Goal: Task Accomplishment & Management: Complete application form

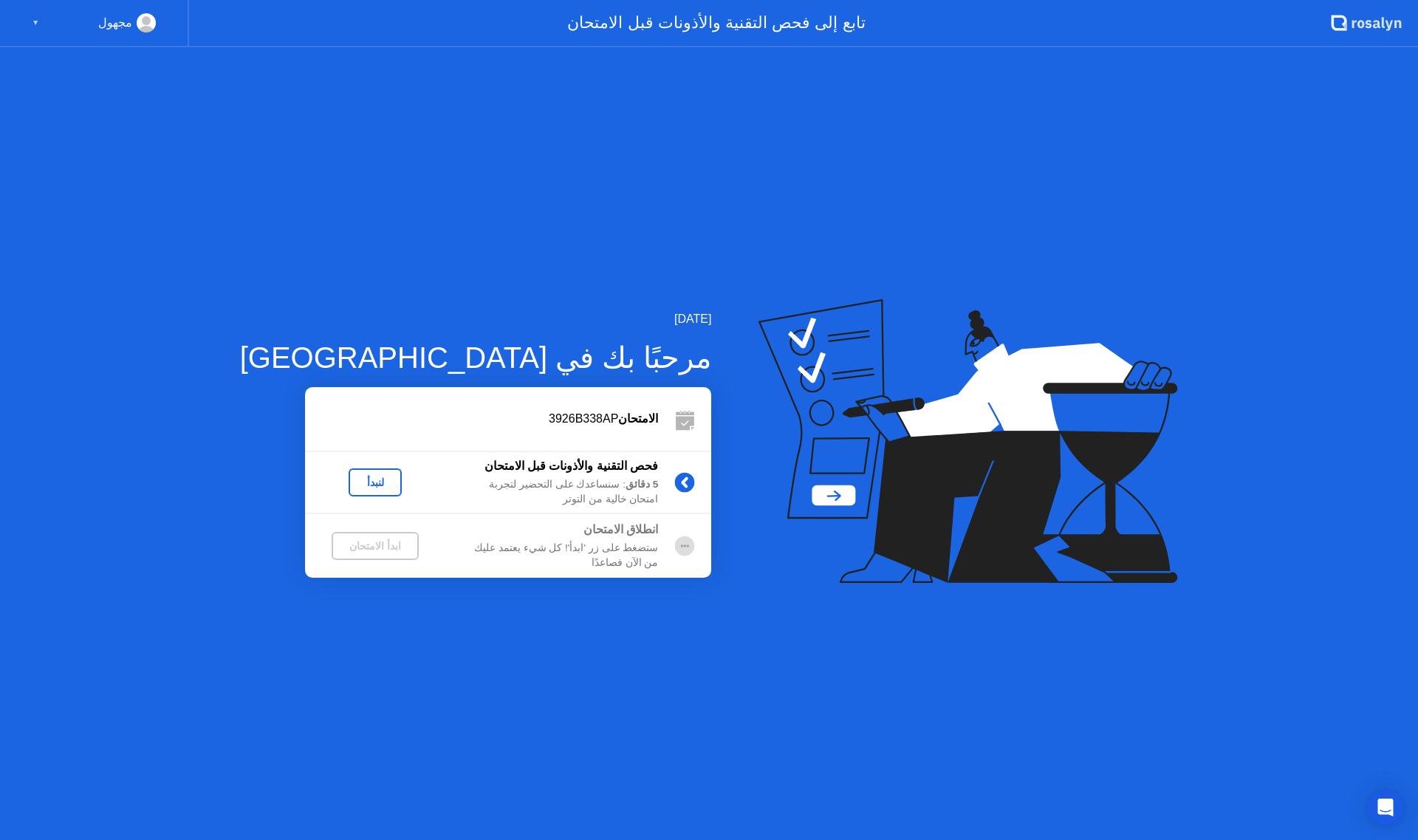
click at [565, 491] on div "5 دقائق : سنساعدك على التحضير لتجربة امتحان خالية من التوتر" at bounding box center [552, 492] width 213 height 31
click at [683, 483] on icon at bounding box center [685, 482] width 4 height 8
click at [355, 478] on div "لنبدأ" at bounding box center [375, 482] width 41 height 12
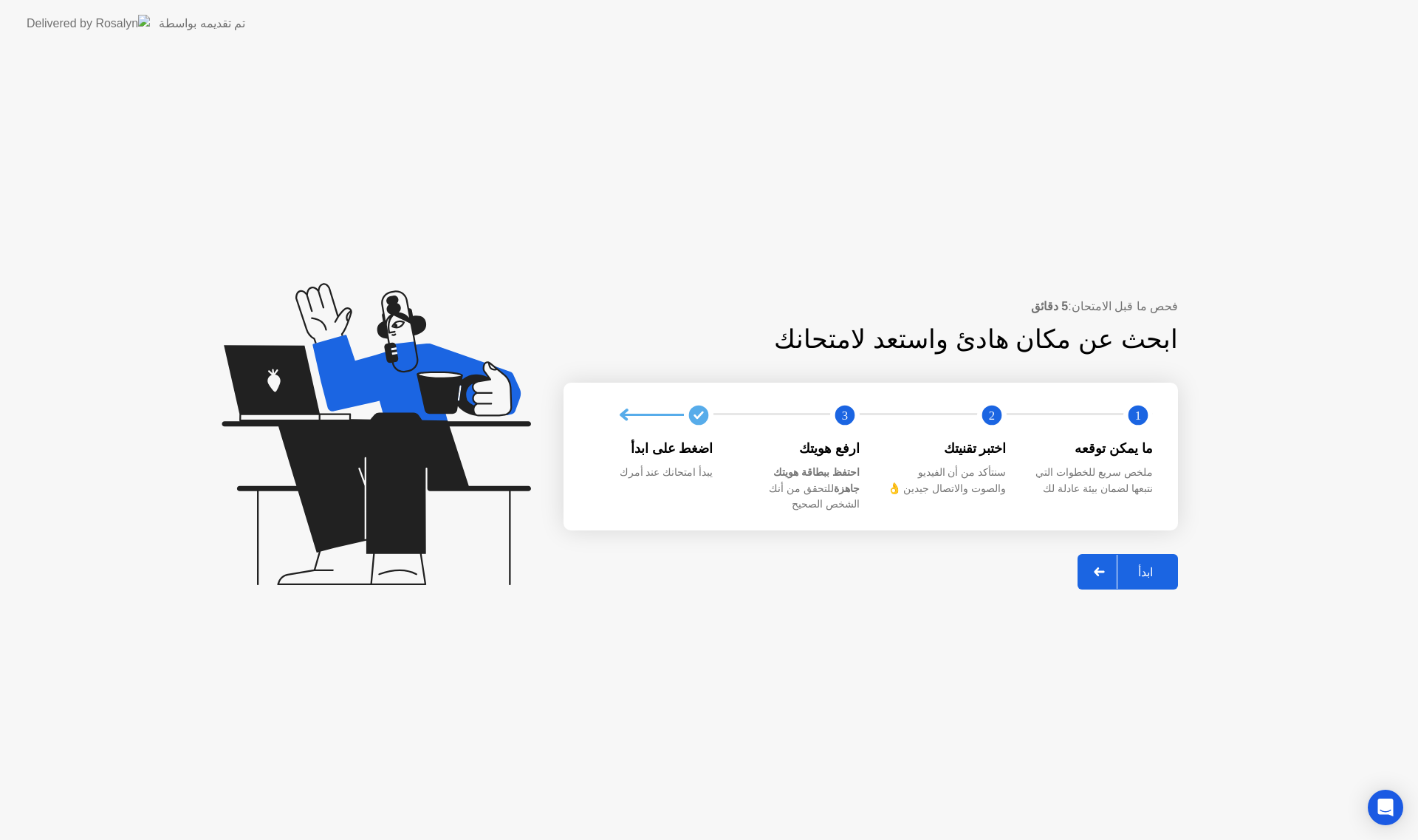
click at [1157, 554] on button "ابدأ" at bounding box center [1128, 571] width 101 height 35
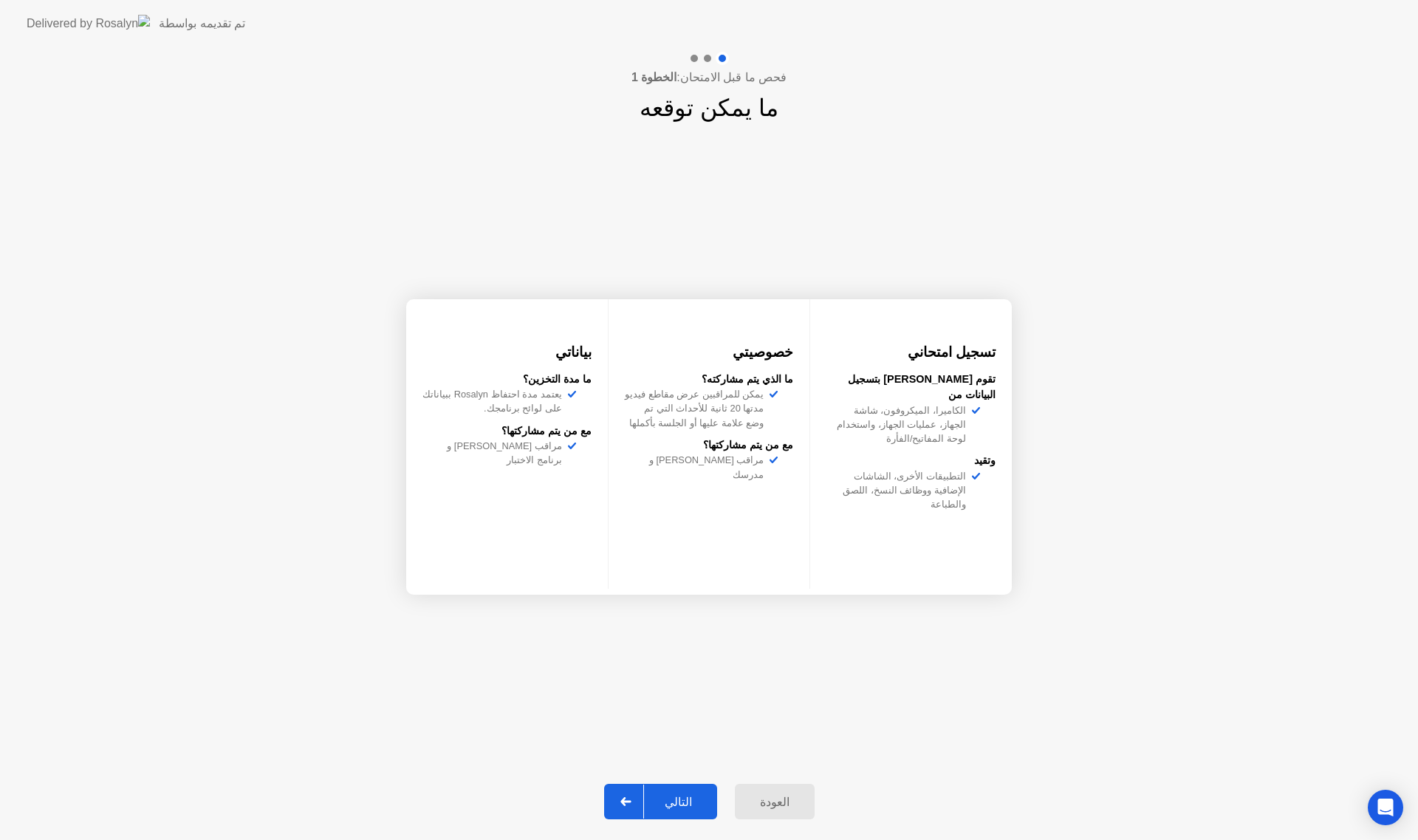
click at [676, 786] on button "التالي" at bounding box center [660, 801] width 113 height 35
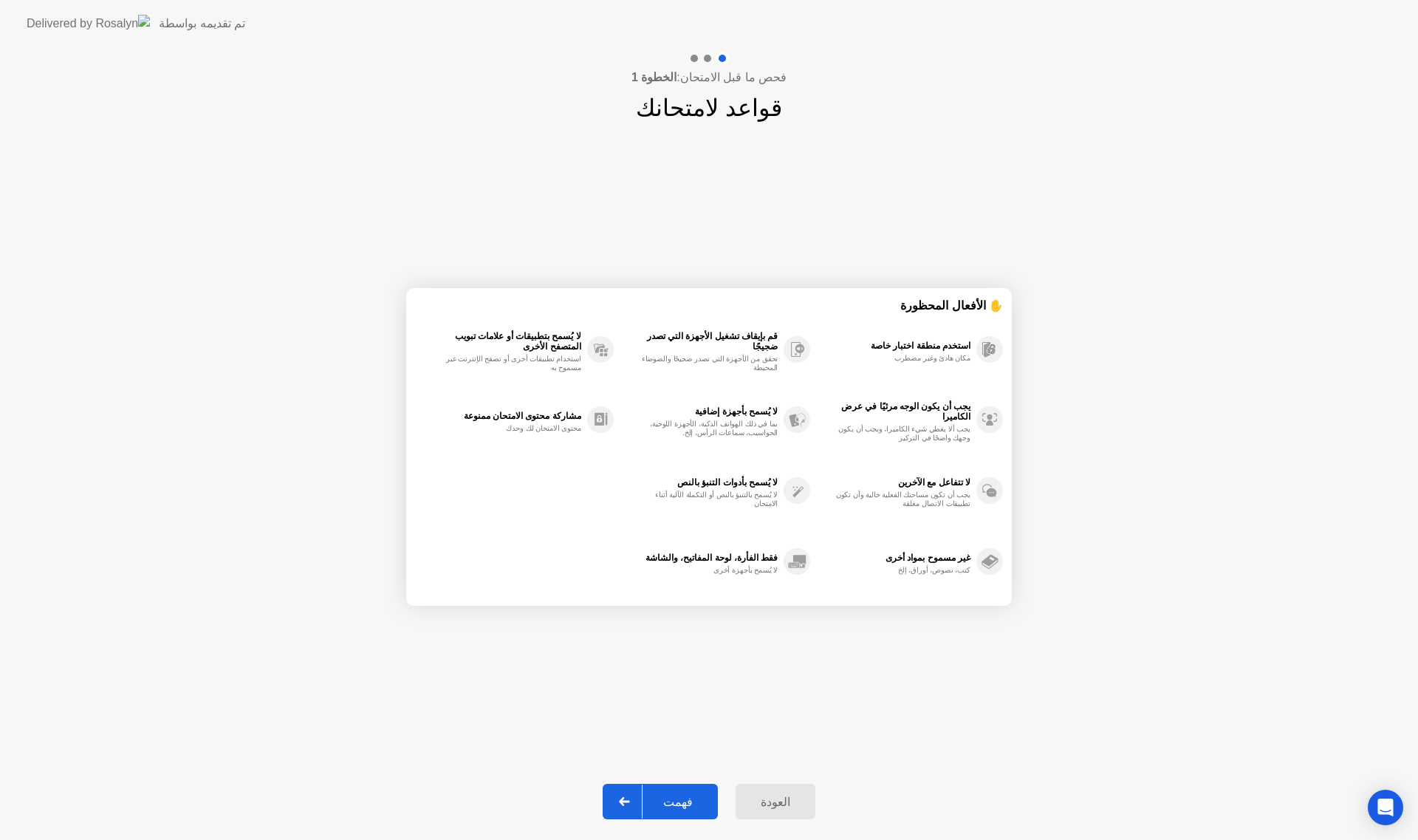
click at [673, 806] on div "فهمت" at bounding box center [678, 801] width 71 height 14
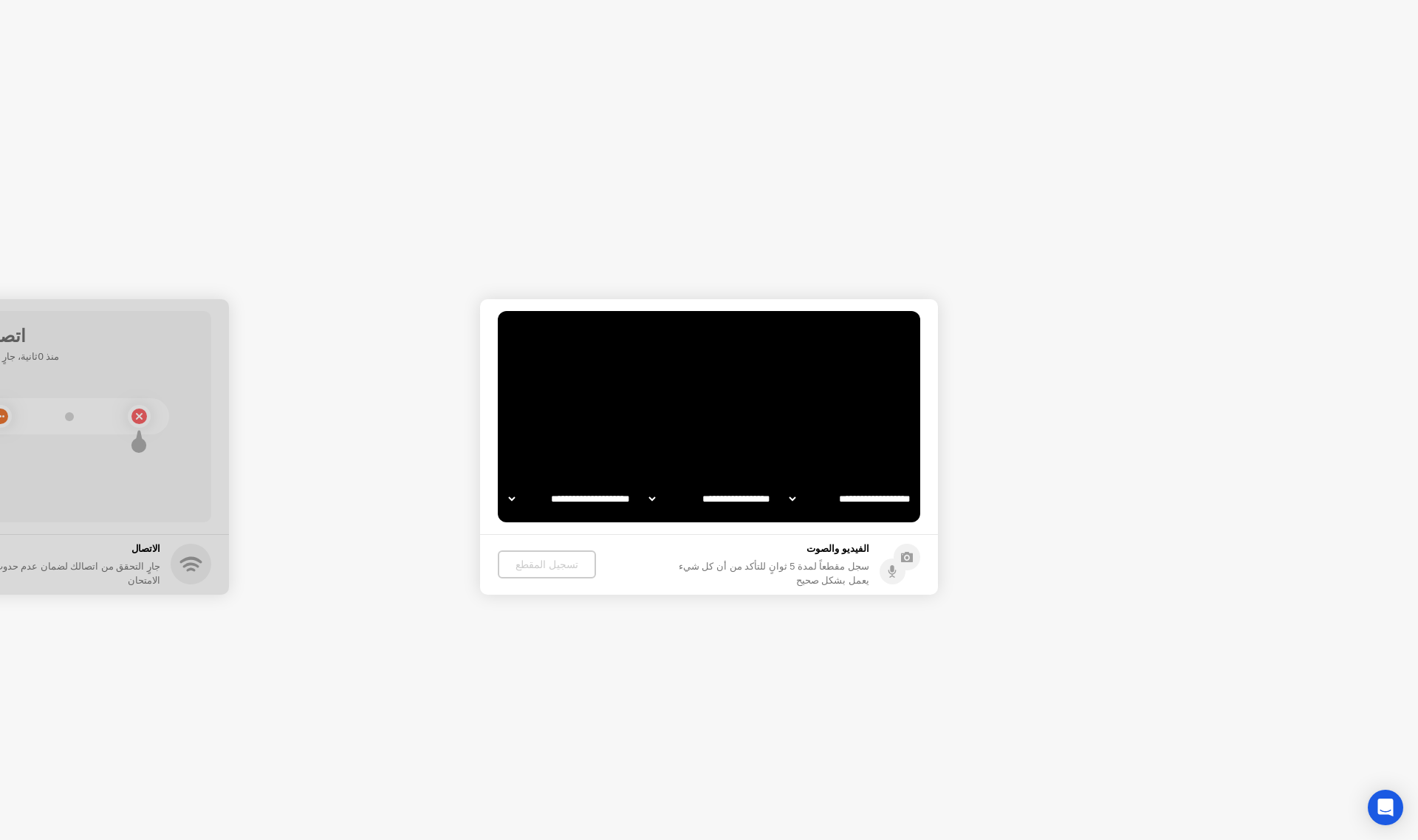
select select "**********"
select select "*******"
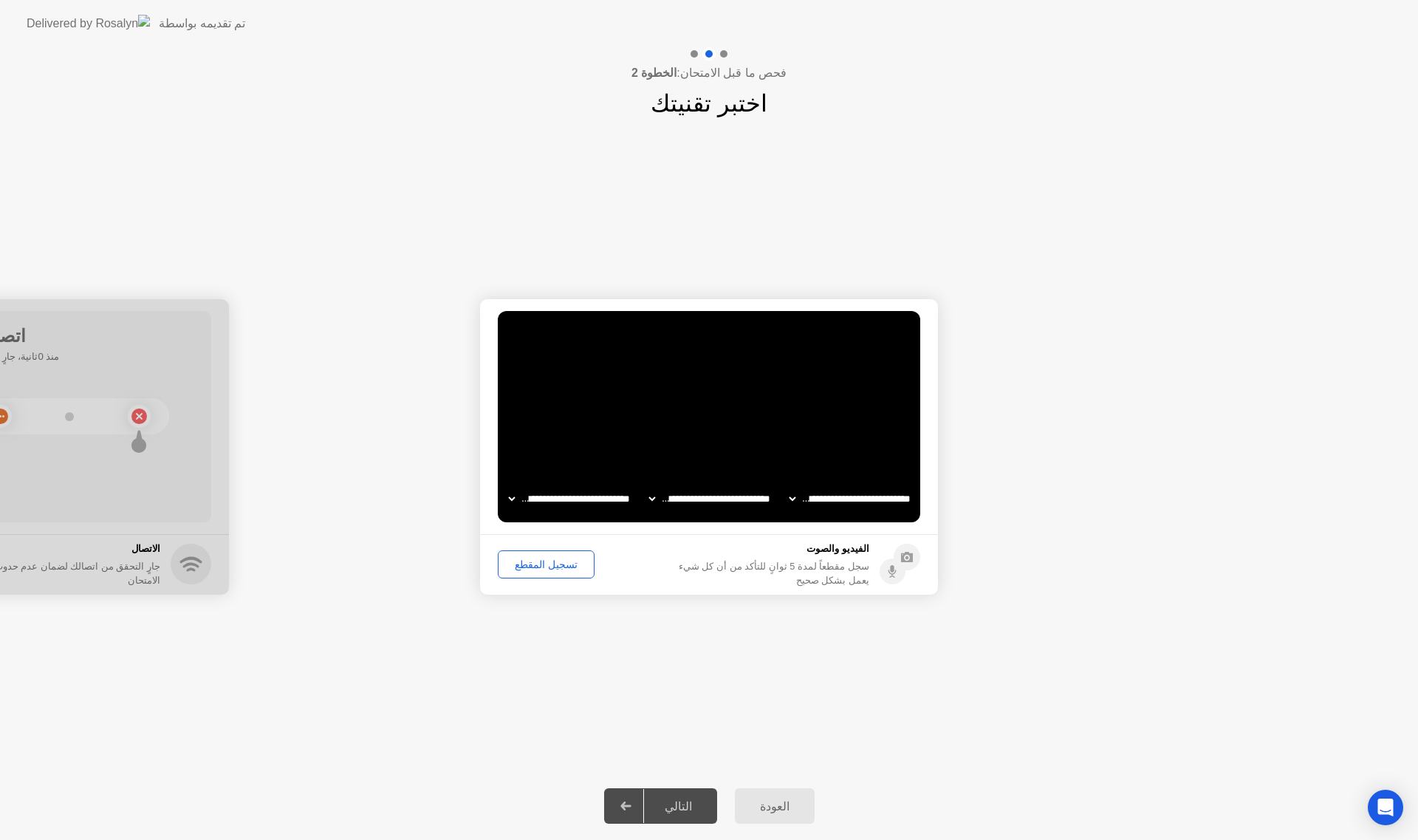
click at [556, 573] on button "تسجيل المقطع" at bounding box center [547, 564] width 97 height 28
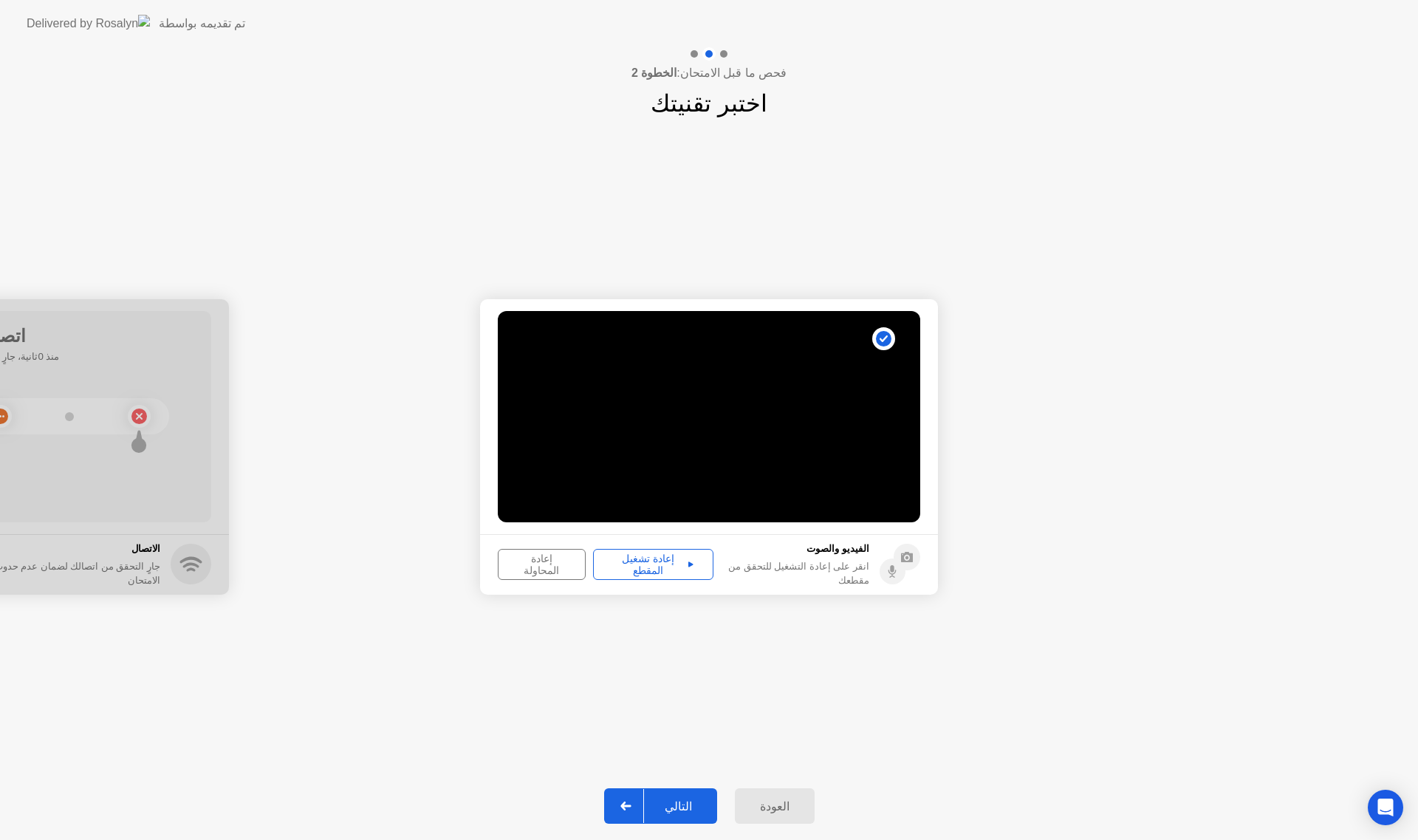
click at [612, 567] on div "إعادة تشغيل المقطع" at bounding box center [653, 564] width 110 height 24
click at [685, 806] on div "التالي" at bounding box center [679, 806] width 69 height 14
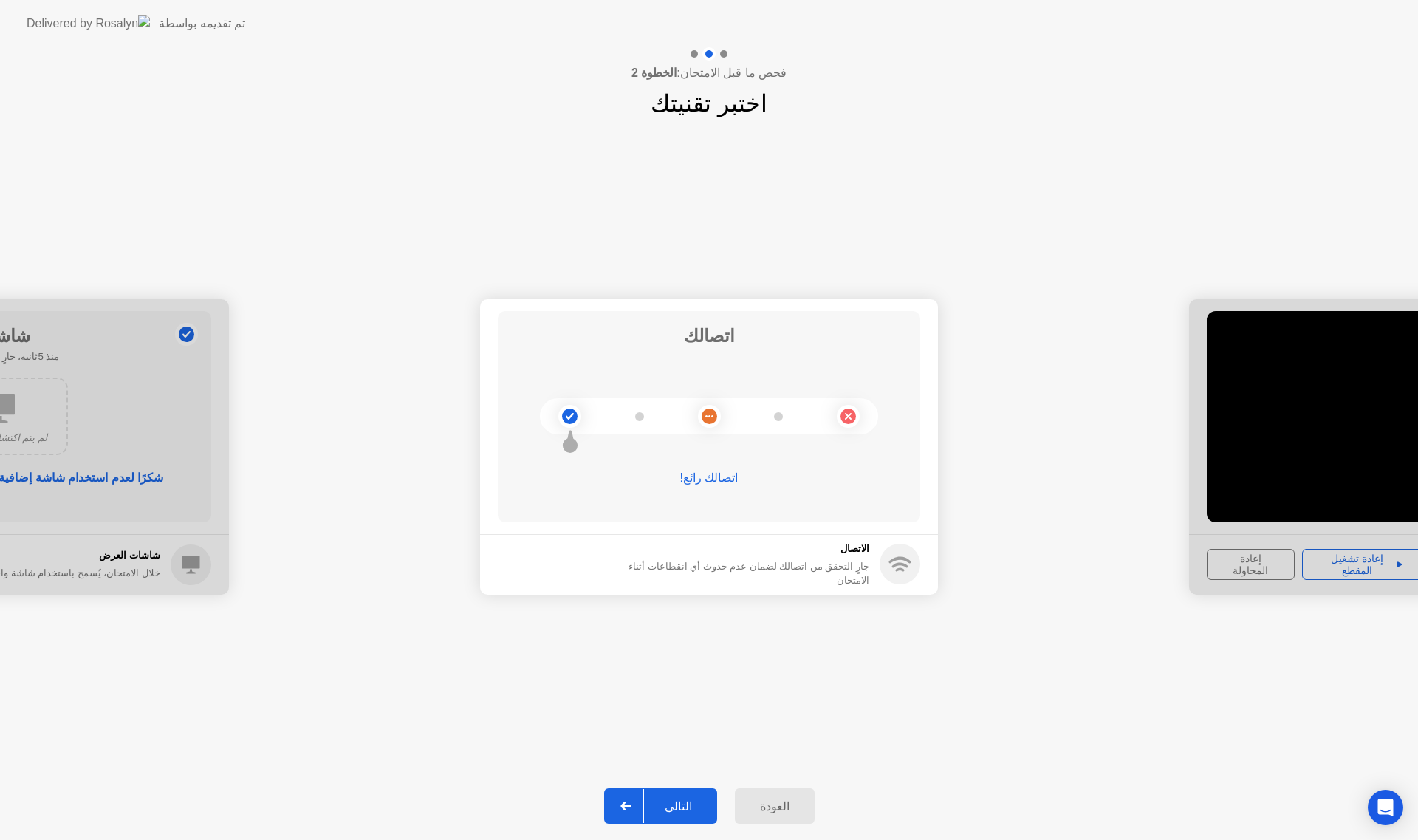
click at [699, 813] on div "التالي" at bounding box center [679, 806] width 69 height 14
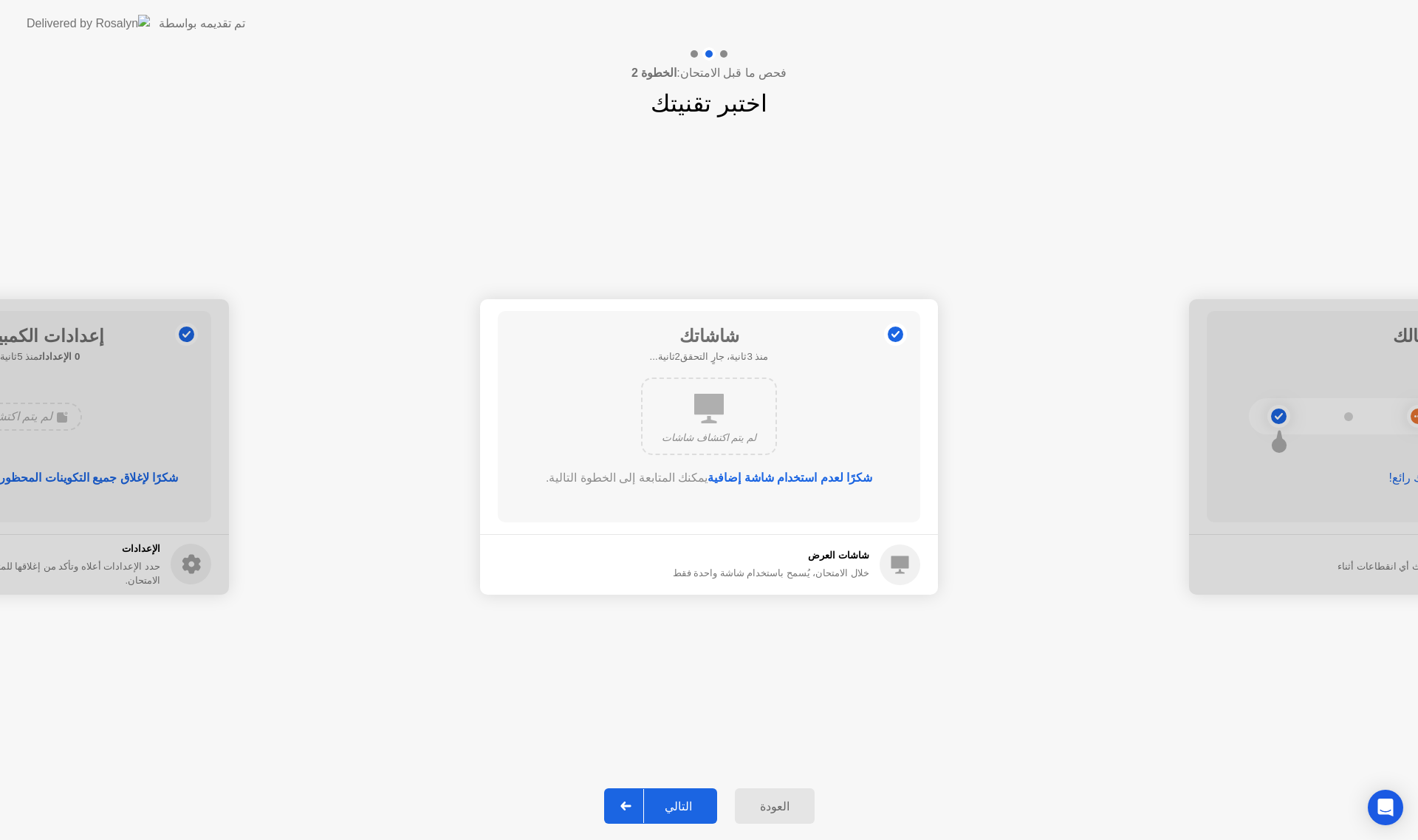
click at [706, 447] on div "لم يتم اكتشاف شاشات" at bounding box center [709, 417] width 136 height 78
click at [706, 802] on div "التالي" at bounding box center [679, 806] width 69 height 14
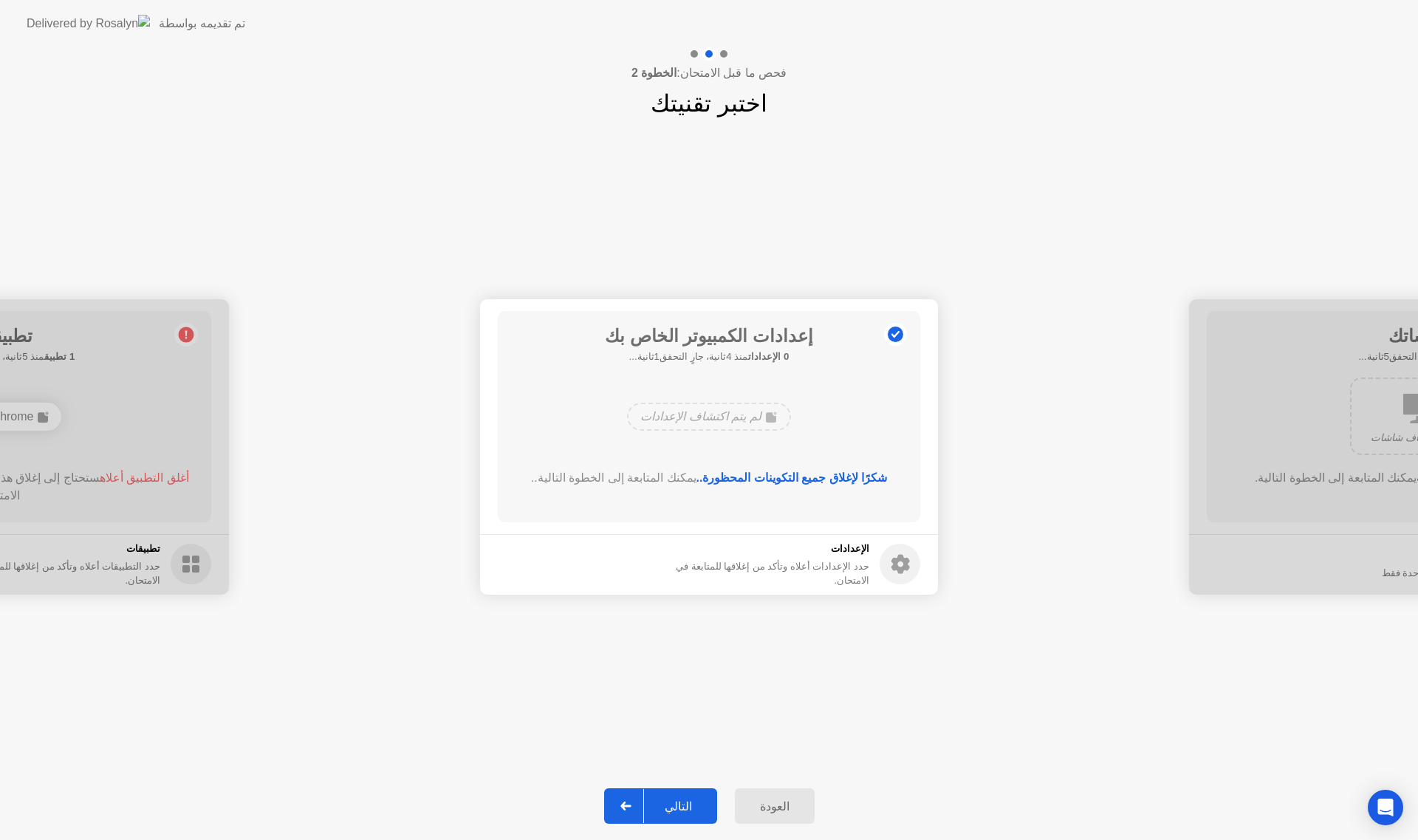
click at [660, 799] on div "التالي" at bounding box center [679, 806] width 69 height 14
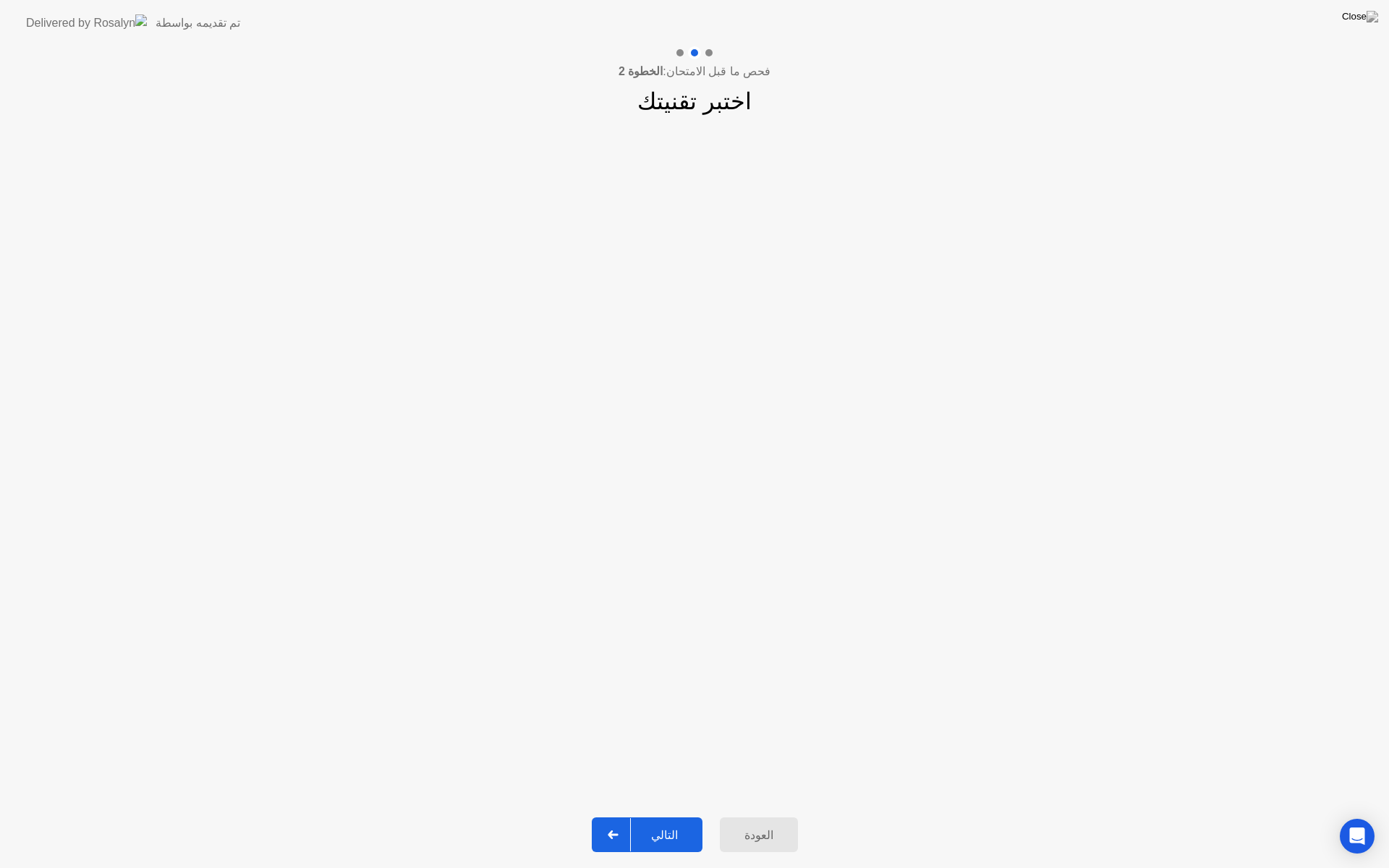
click at [671, 822] on div "التالي" at bounding box center [665, 835] width 67 height 14
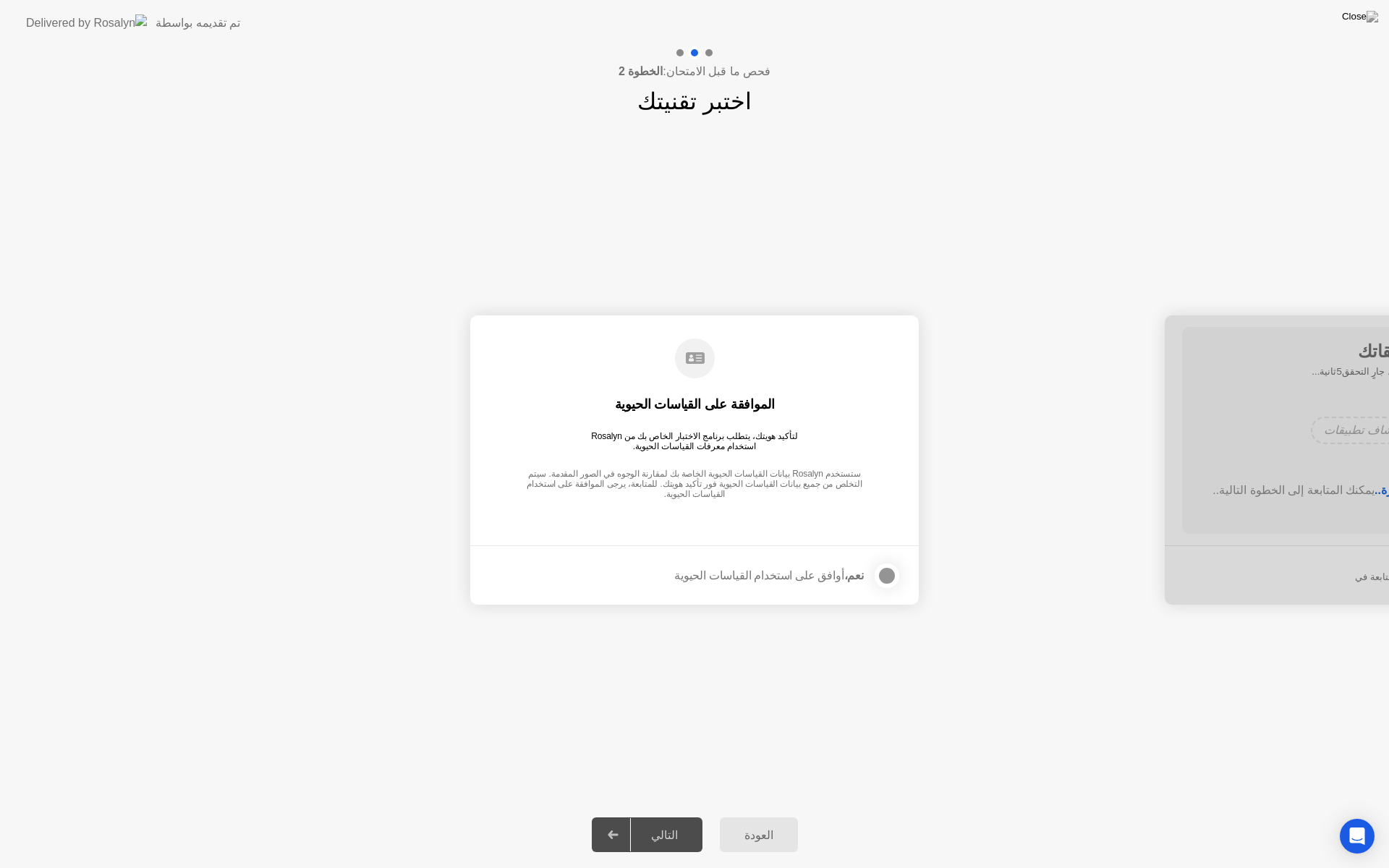
click at [884, 578] on div at bounding box center [887, 576] width 18 height 18
click at [651, 822] on div "التالي" at bounding box center [665, 835] width 67 height 14
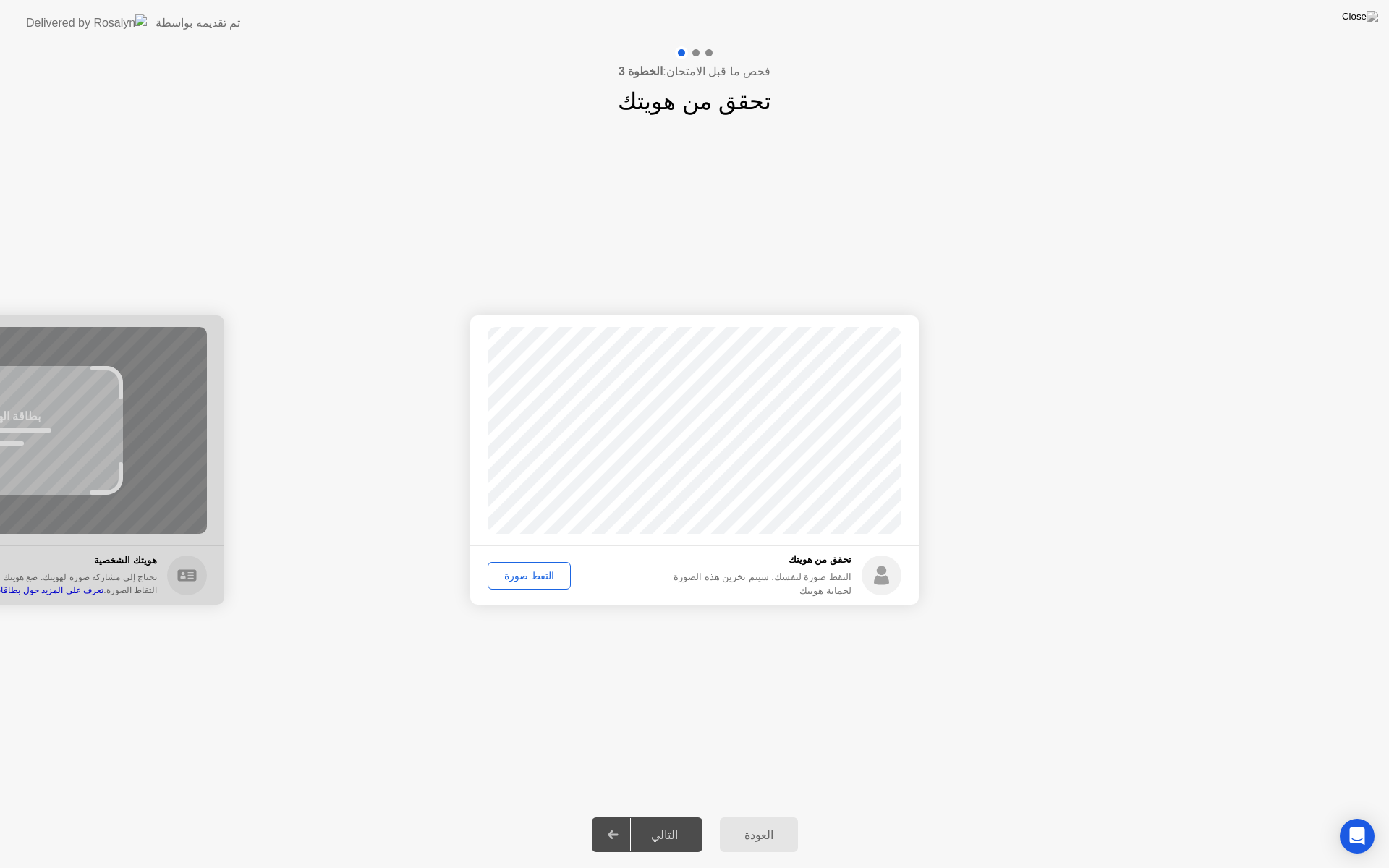
click at [554, 570] on div "التقط صورة" at bounding box center [530, 576] width 73 height 12
click at [556, 573] on div "إعادة الالتقاط" at bounding box center [532, 576] width 79 height 12
click at [556, 573] on button "التقط صورة" at bounding box center [530, 576] width 83 height 28
click at [655, 822] on div "التالي" at bounding box center [665, 835] width 67 height 14
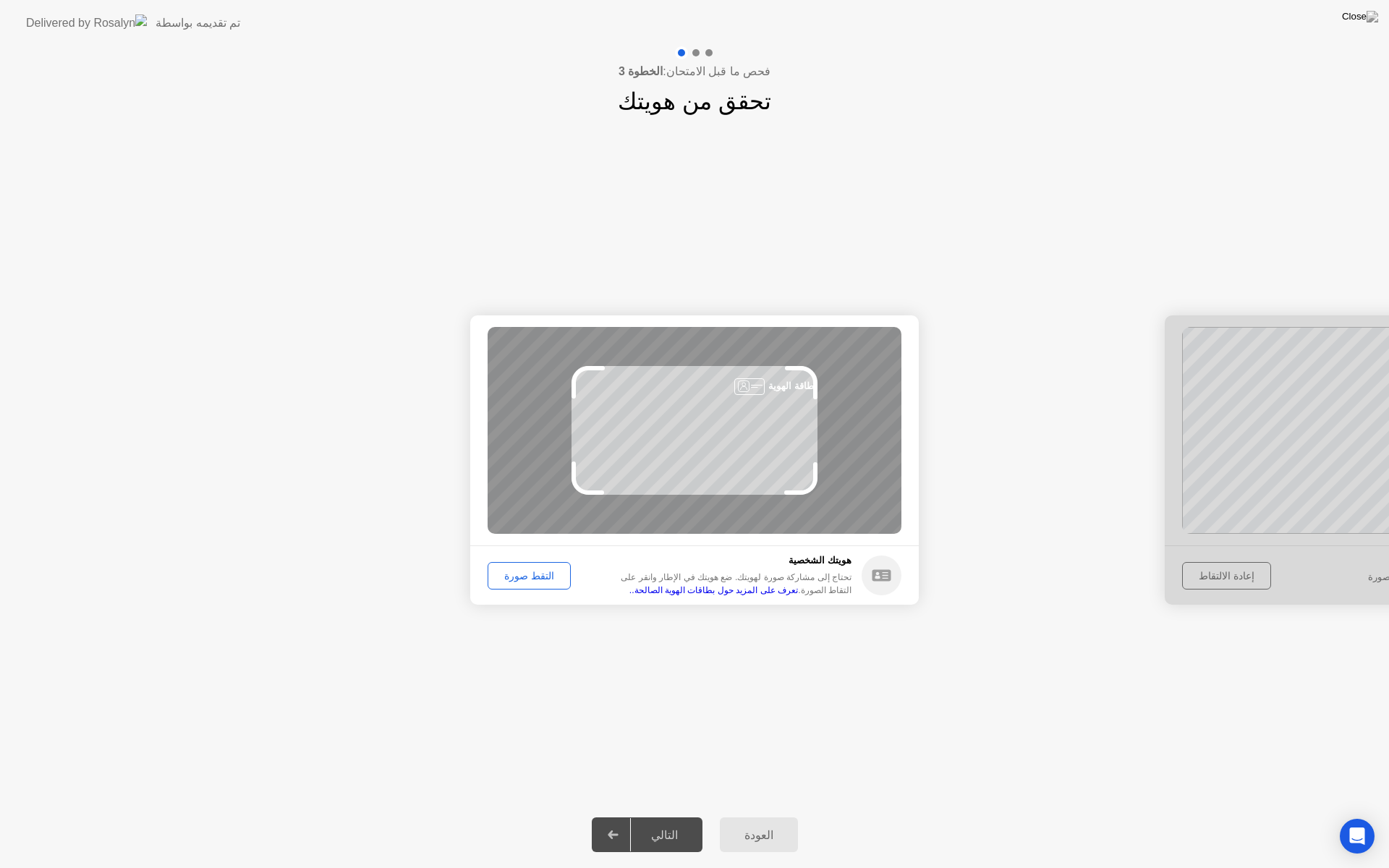
click at [543, 578] on div "التقط صورة" at bounding box center [530, 576] width 73 height 12
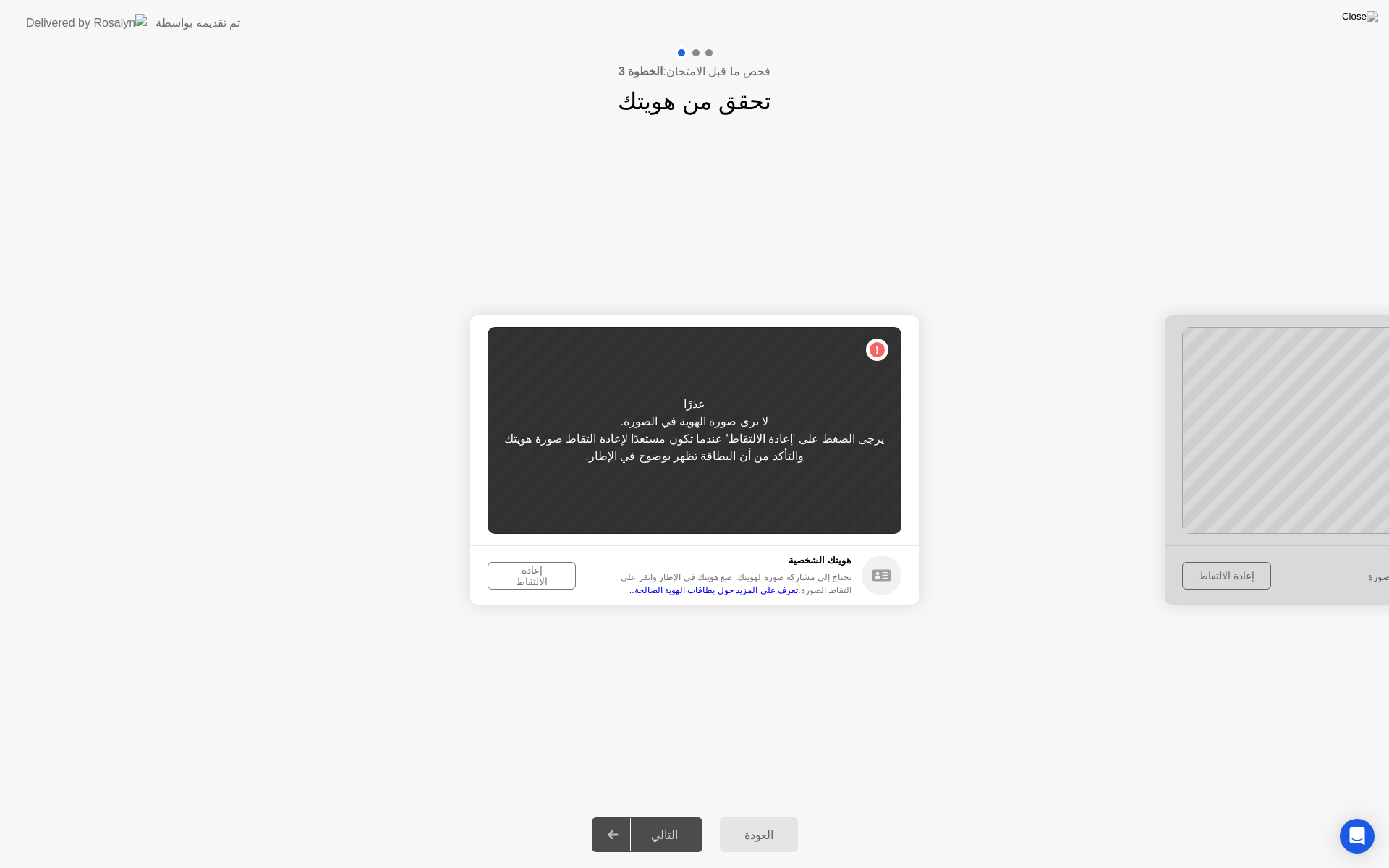
click at [519, 567] on div "إعادة الالتقاط" at bounding box center [532, 576] width 78 height 23
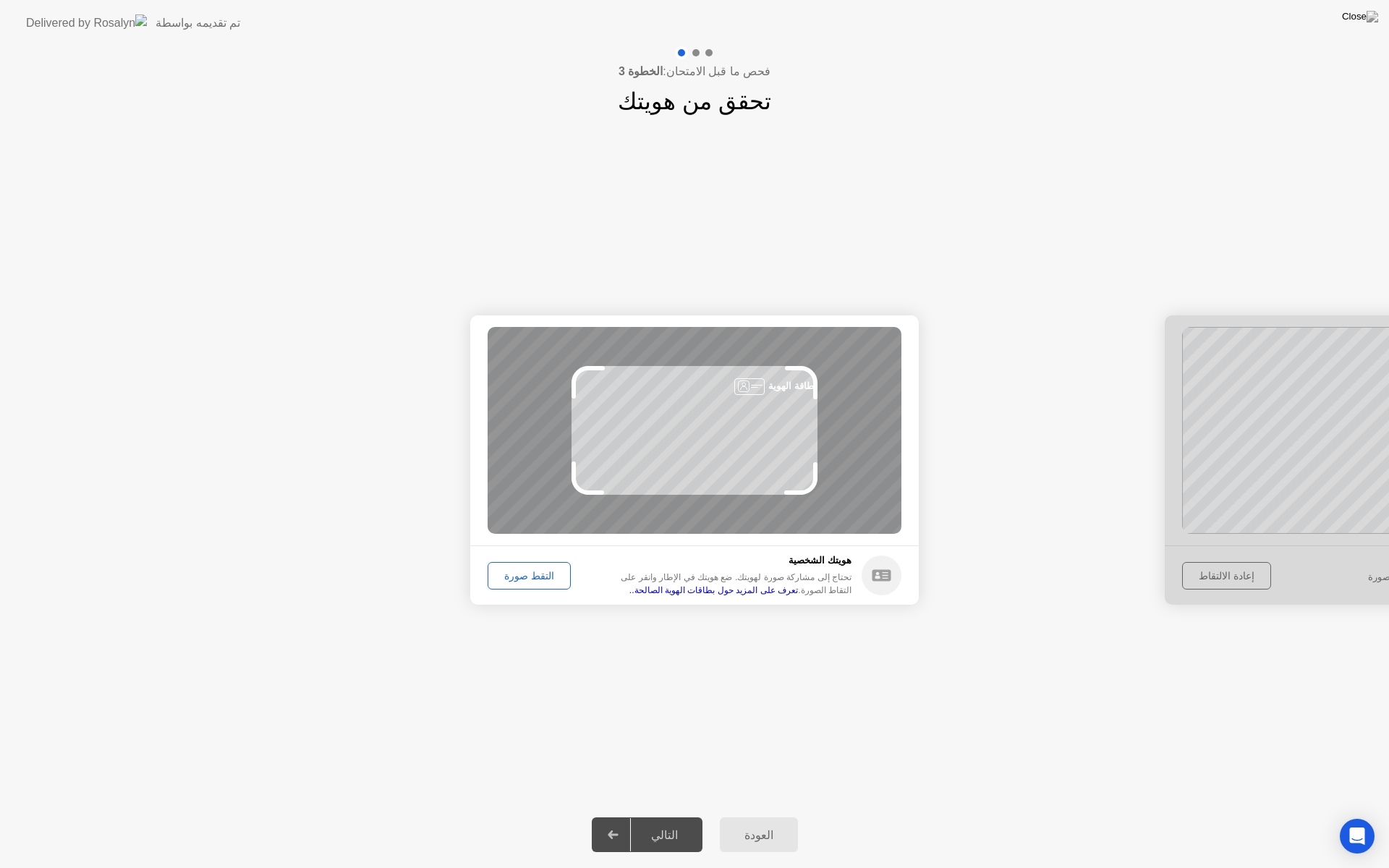
click at [549, 579] on div "التقط صورة" at bounding box center [530, 576] width 73 height 12
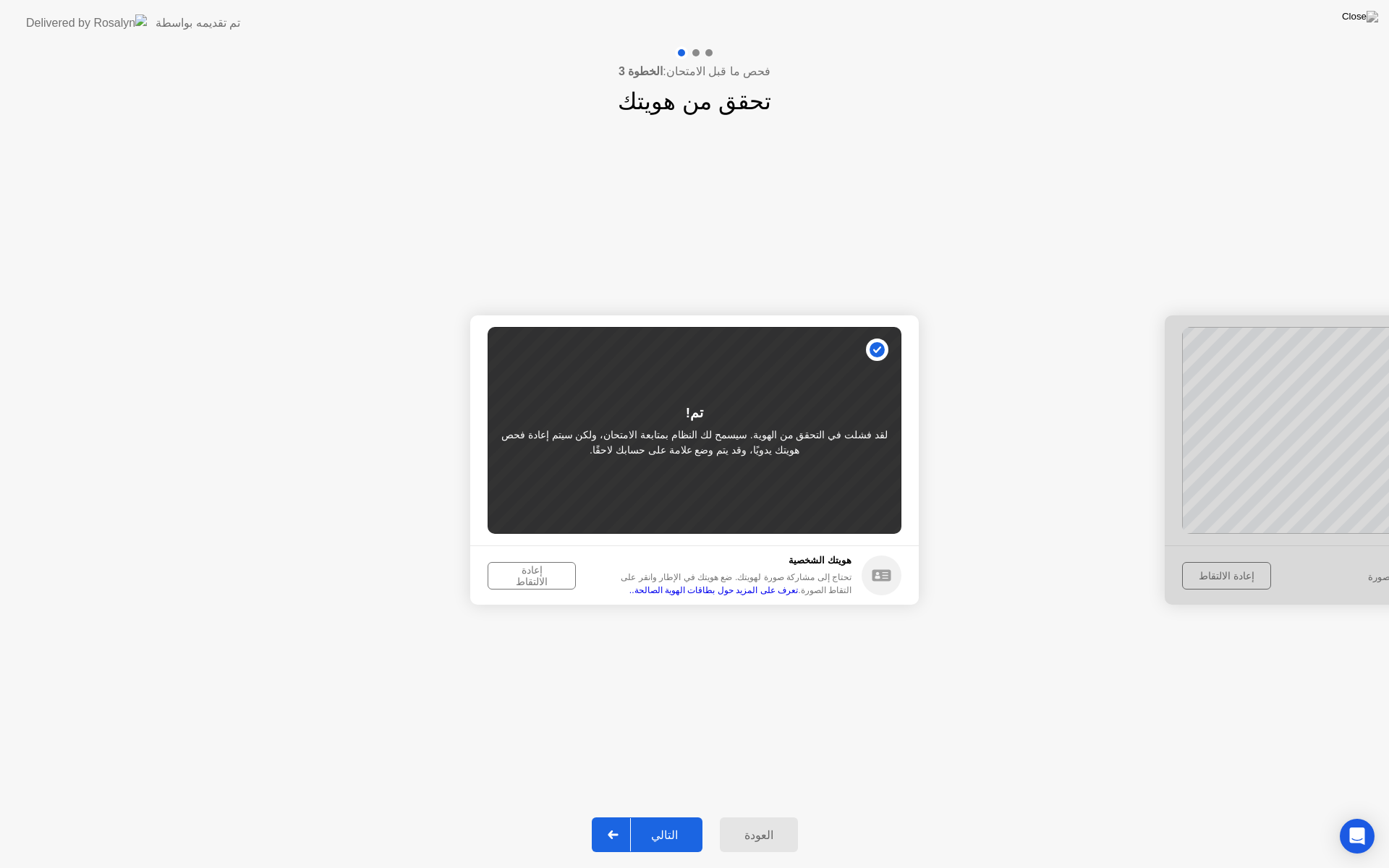
click at [508, 570] on div "إعادة الالتقاط" at bounding box center [532, 576] width 78 height 23
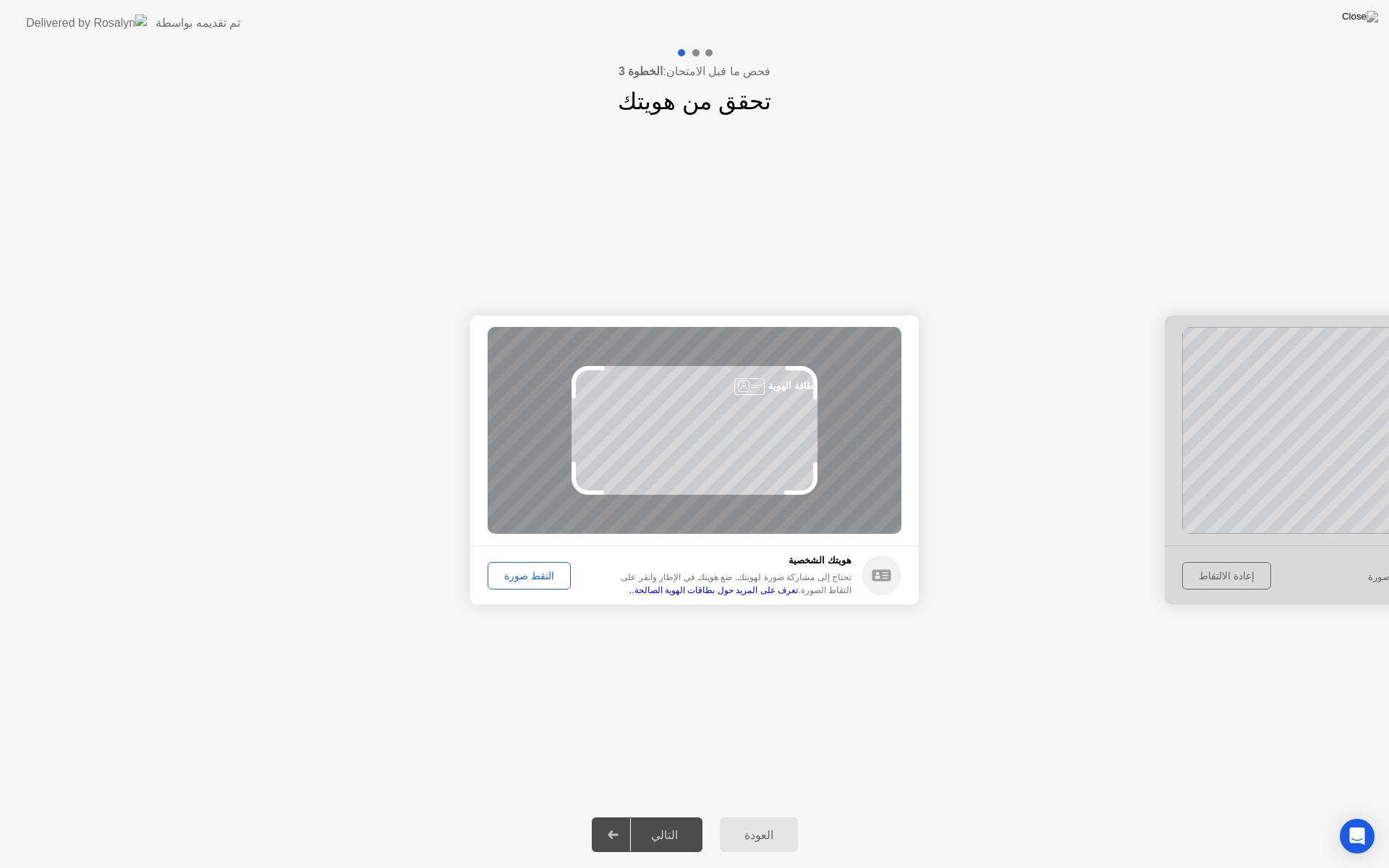
click at [509, 581] on div "التقط صورة" at bounding box center [530, 576] width 73 height 12
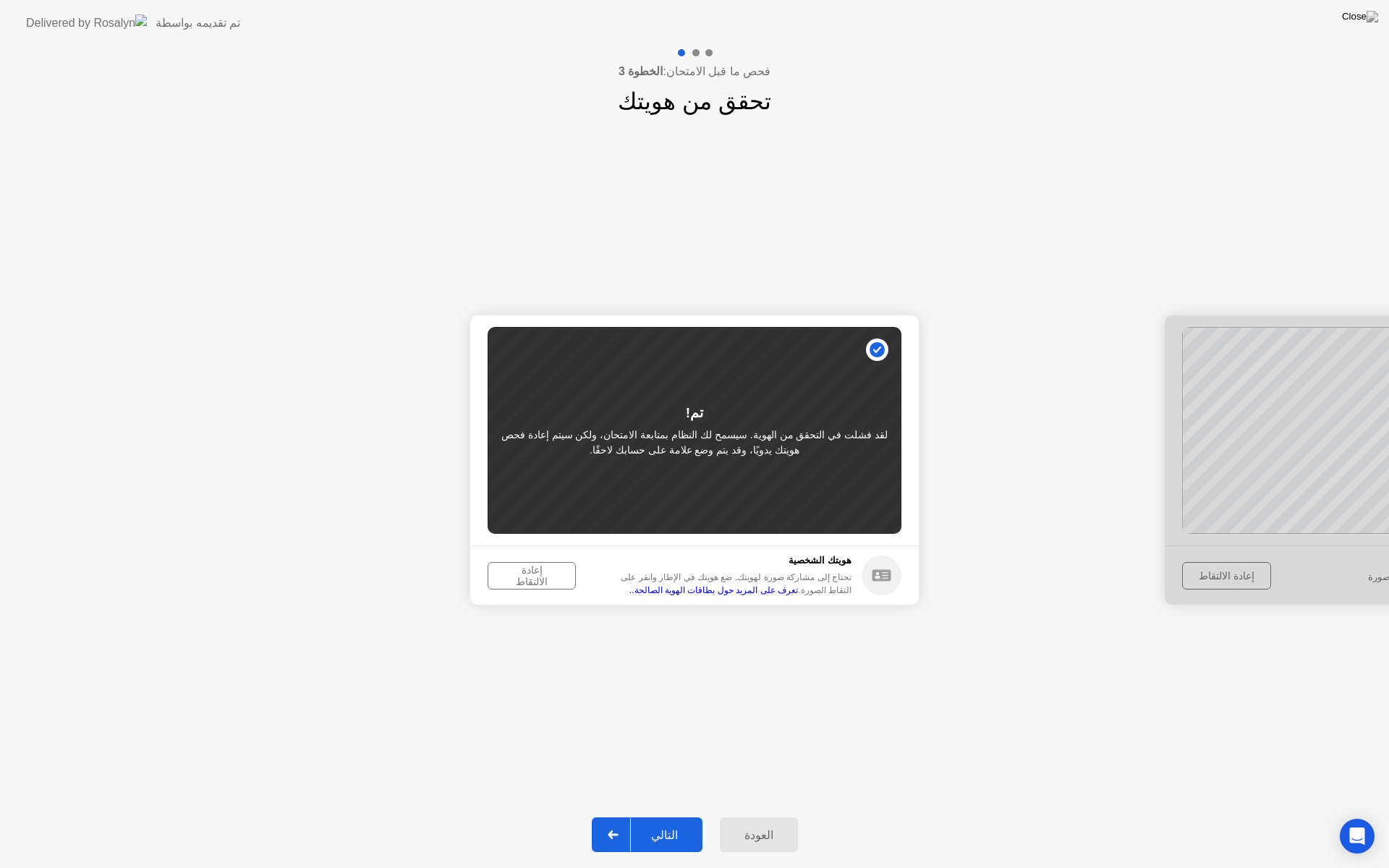
click at [663, 822] on div "التالي" at bounding box center [665, 835] width 67 height 14
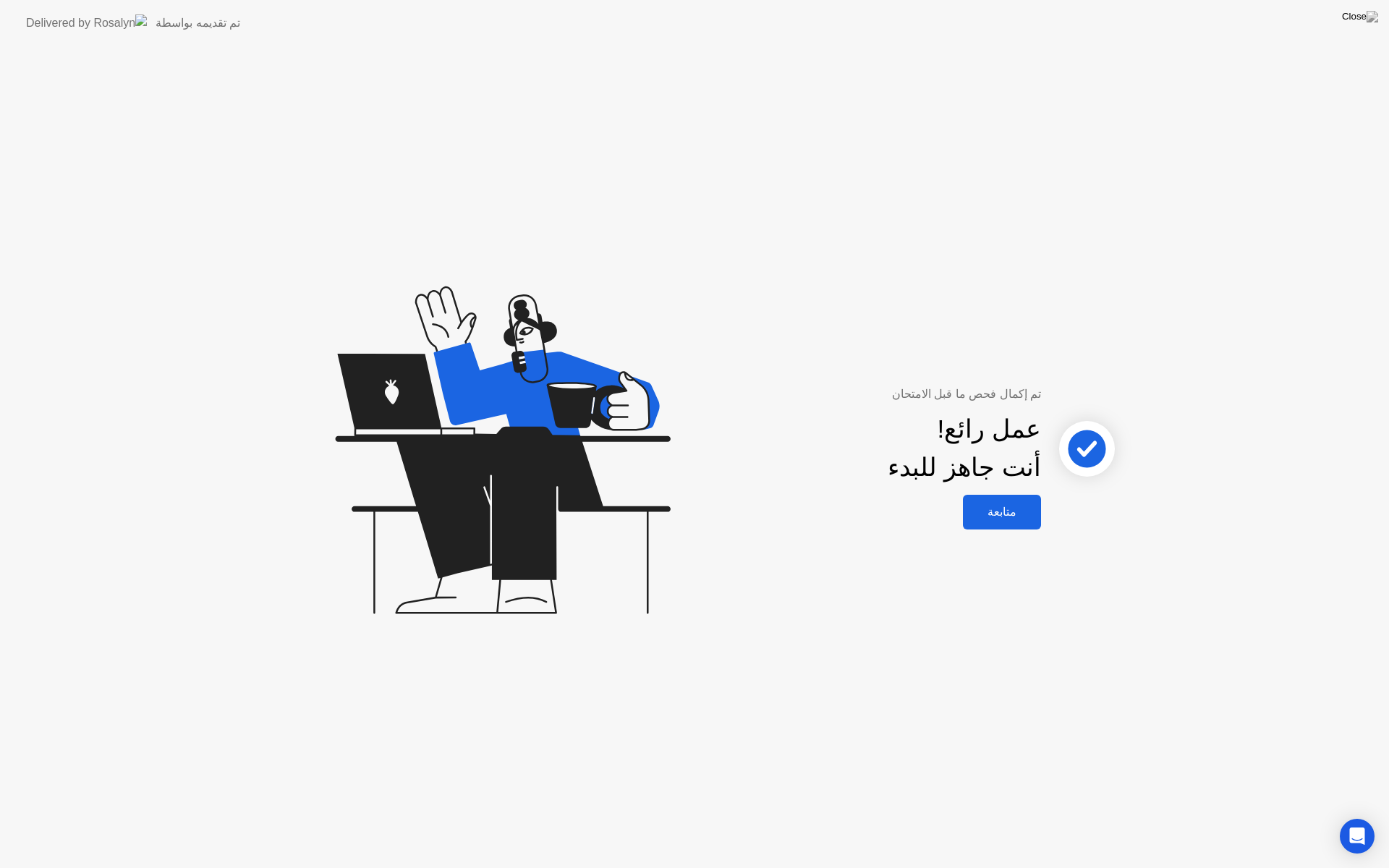
click at [1014, 518] on div "متابعة" at bounding box center [1002, 512] width 69 height 14
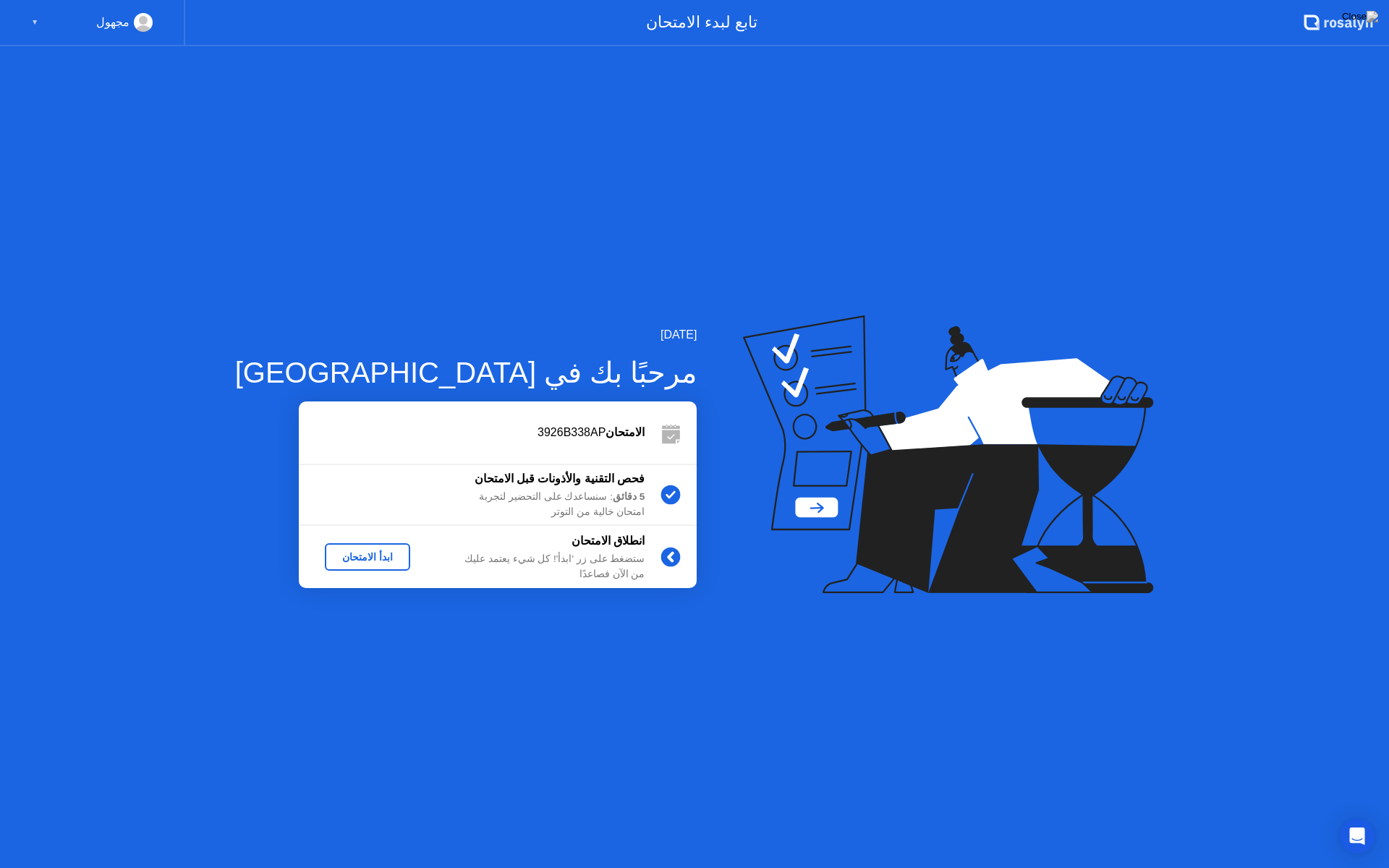
click at [331, 553] on div "ابدأ الامتحان" at bounding box center [367, 557] width 74 height 12
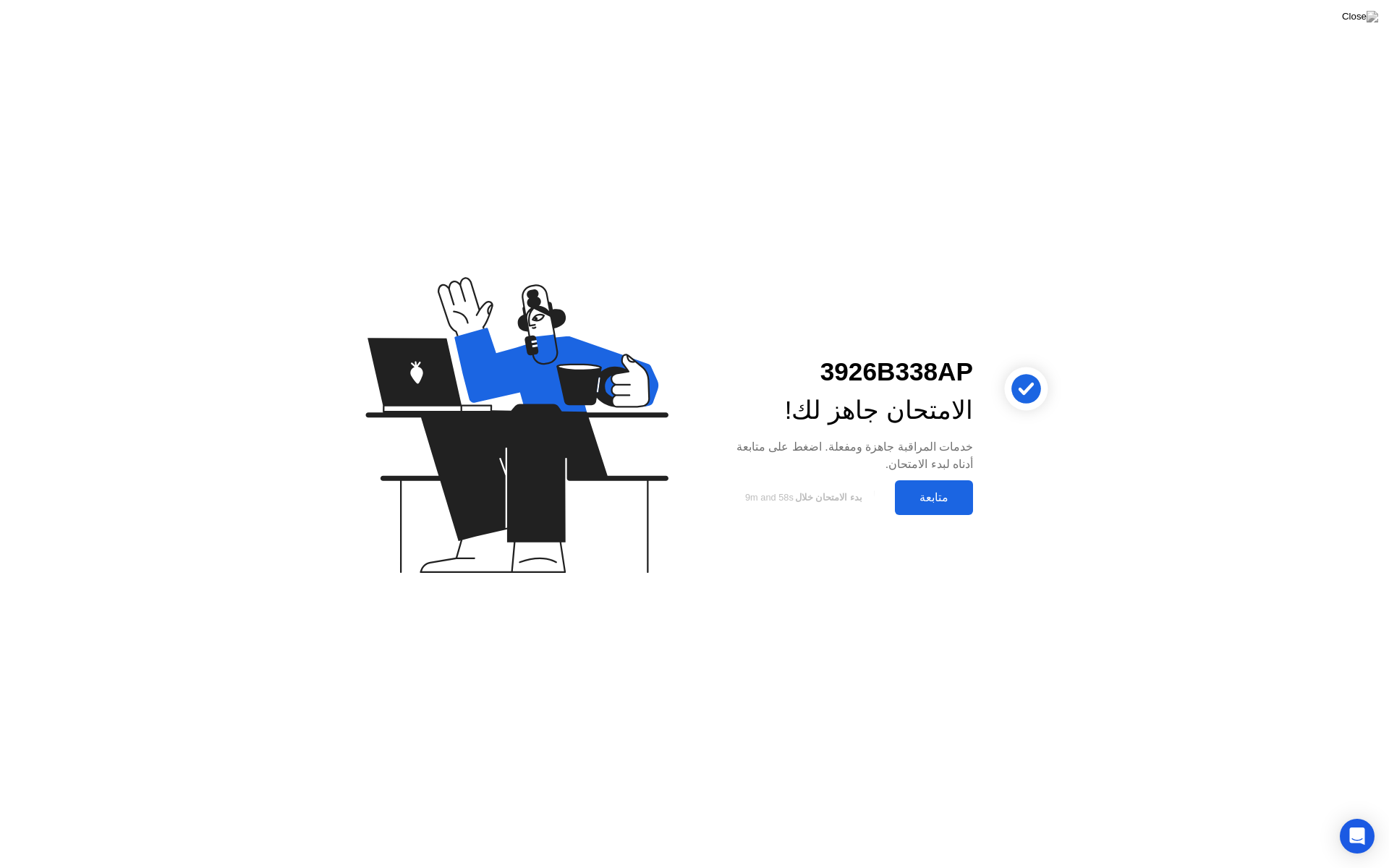
click at [914, 507] on button "متابعة" at bounding box center [934, 497] width 78 height 34
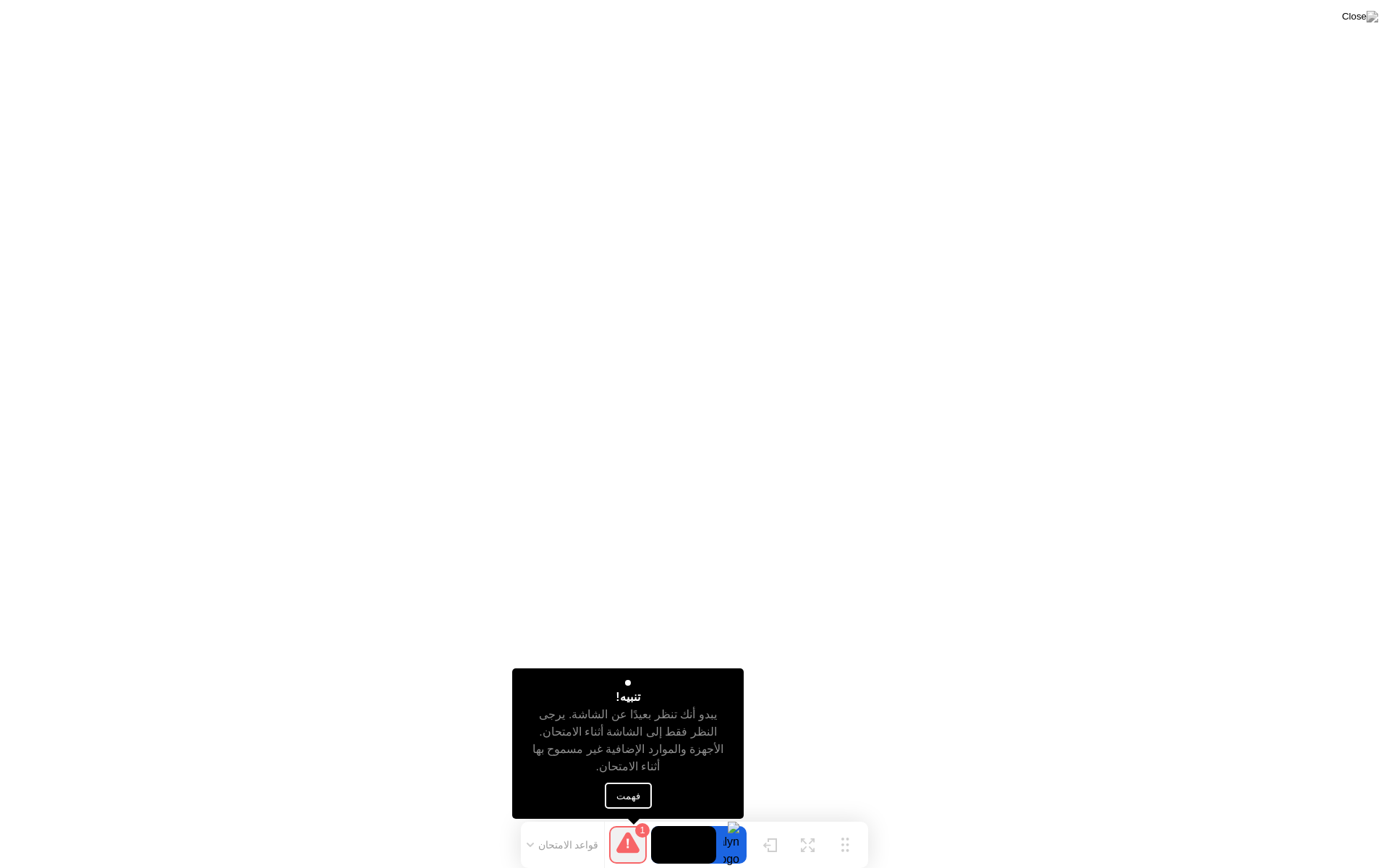
click at [639, 788] on button "فهمت" at bounding box center [628, 796] width 47 height 26
